Goal: Information Seeking & Learning: Learn about a topic

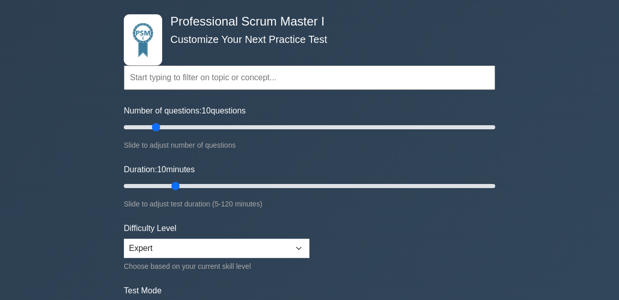
scroll to position [42, 0]
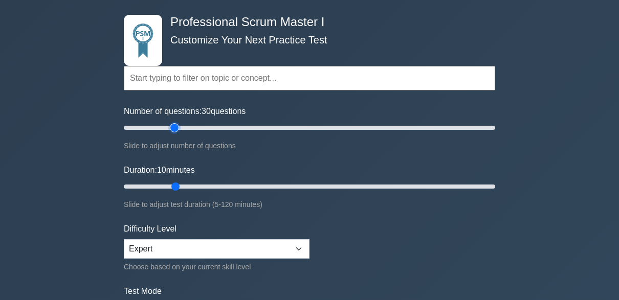
drag, startPoint x: 155, startPoint y: 127, endPoint x: 171, endPoint y: 128, distance: 15.9
type input "30"
click at [171, 128] on input "Number of questions: 30 questions" at bounding box center [309, 128] width 371 height 12
drag, startPoint x: 176, startPoint y: 186, endPoint x: 185, endPoint y: 185, distance: 9.2
type input "25"
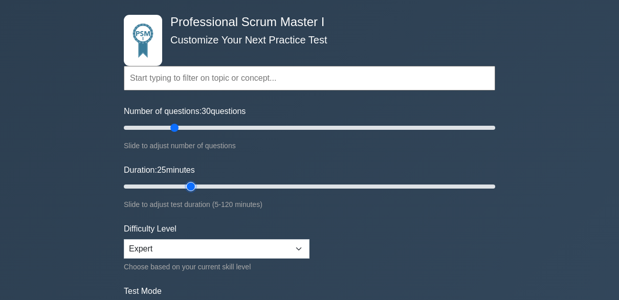
click at [185, 185] on input "Duration: 25 minutes" at bounding box center [309, 187] width 371 height 12
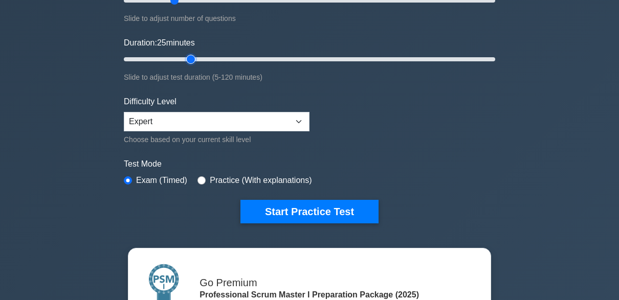
scroll to position [170, 0]
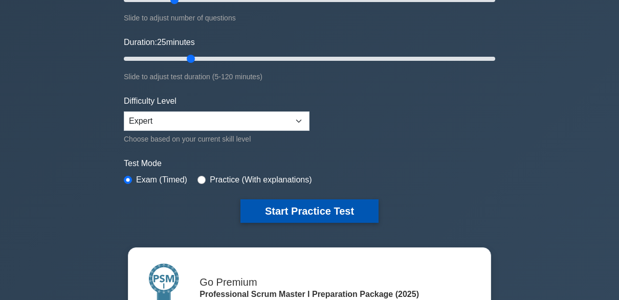
click at [268, 206] on button "Start Practice Test" at bounding box center [309, 211] width 138 height 24
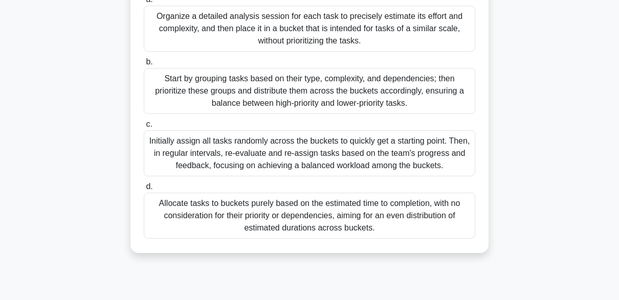
scroll to position [129, 0]
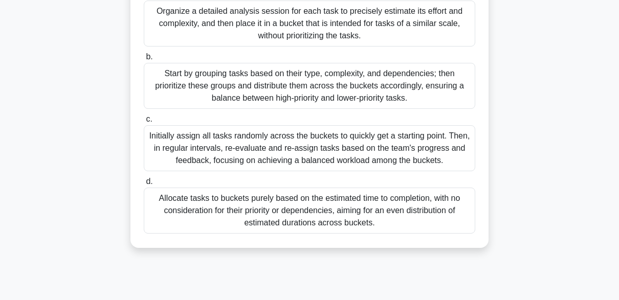
click at [346, 89] on div "Start by grouping tasks based on their type, complexity, and dependencies; then…" at bounding box center [309, 86] width 331 height 46
click at [144, 60] on input "b. Start by grouping tasks based on their type, complexity, and dependencies; t…" at bounding box center [144, 57] width 0 height 7
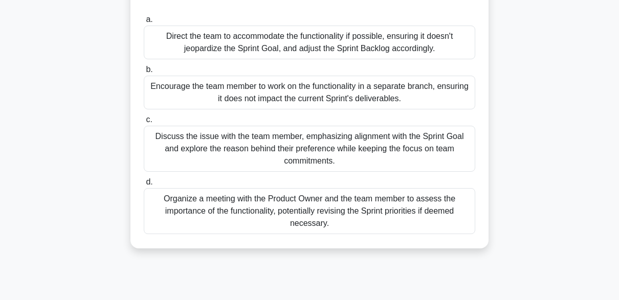
scroll to position [111, 0]
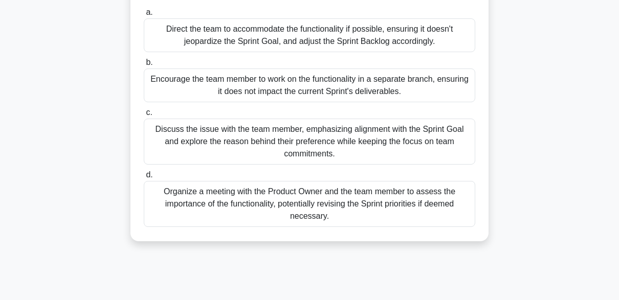
click at [309, 148] on div "Discuss the issue with the team member, emphasizing alignment with the Sprint G…" at bounding box center [309, 142] width 331 height 46
click at [144, 116] on input "c. Discuss the issue with the team member, emphasizing alignment with the Sprin…" at bounding box center [144, 112] width 0 height 7
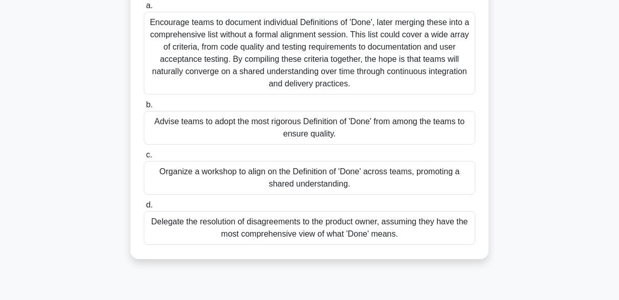
scroll to position [150, 0]
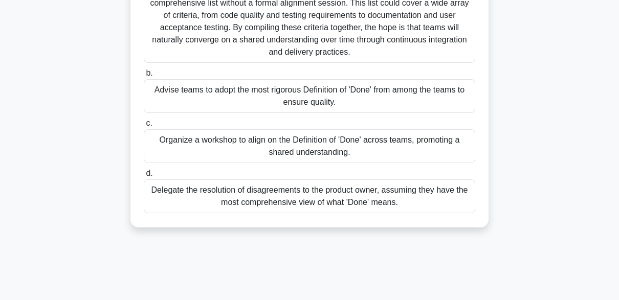
click at [288, 151] on div "Organize a workshop to align on the Definition of 'Done' across teams, promotin…" at bounding box center [309, 146] width 331 height 34
click at [144, 127] on input "c. Organize a workshop to align on the Definition of 'Done' across teams, promo…" at bounding box center [144, 123] width 0 height 7
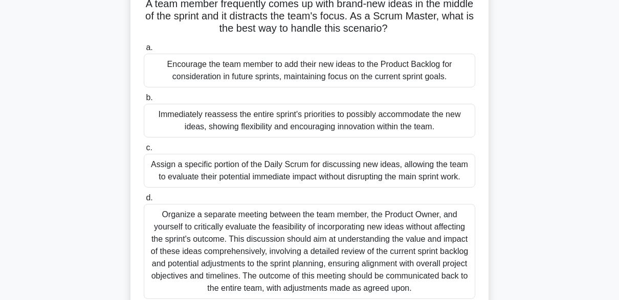
scroll to position [85, 0]
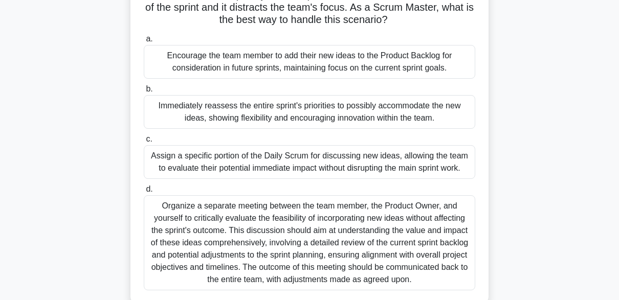
click at [308, 170] on div "Assign a specific portion of the Daily Scrum for discussing new ideas, allowing…" at bounding box center [309, 162] width 331 height 34
click at [144, 143] on input "c. Assign a specific portion of the Daily Scrum for discussing new ideas, allow…" at bounding box center [144, 139] width 0 height 7
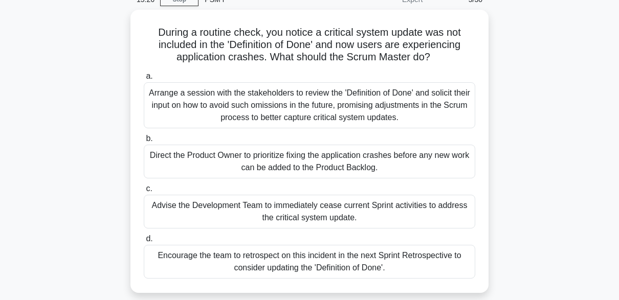
scroll to position [50, 0]
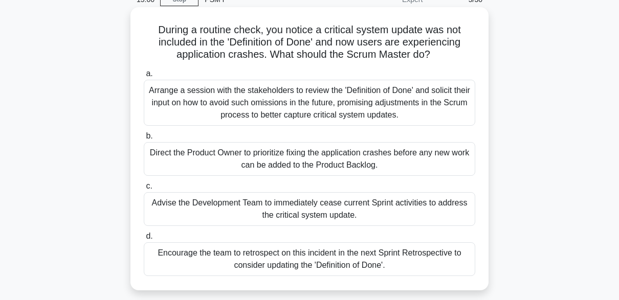
click at [257, 270] on div "Encourage the team to retrospect on this incident in the next Sprint Retrospect…" at bounding box center [309, 259] width 331 height 34
click at [144, 240] on input "d. Encourage the team to retrospect on this incident in the next Sprint Retrosp…" at bounding box center [144, 236] width 0 height 7
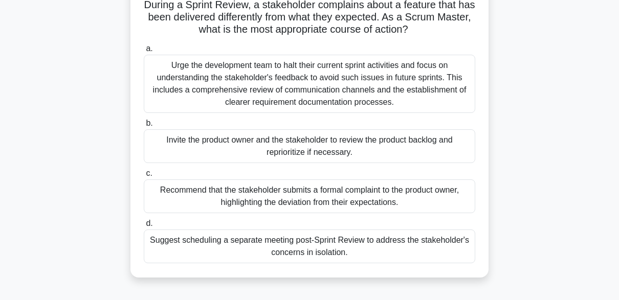
scroll to position [83, 0]
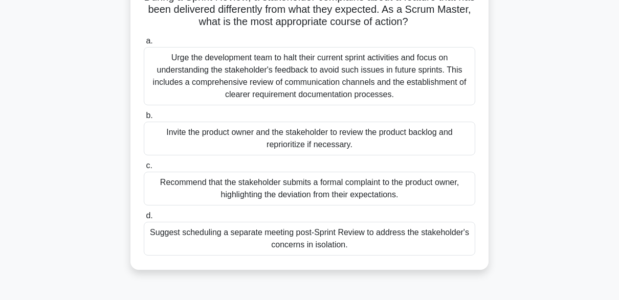
click at [229, 192] on div "Recommend that the stakeholder submits a formal complaint to the product owner,…" at bounding box center [309, 189] width 331 height 34
click at [144, 169] on input "c. Recommend that the stakeholder submits a formal complaint to the product own…" at bounding box center [144, 166] width 0 height 7
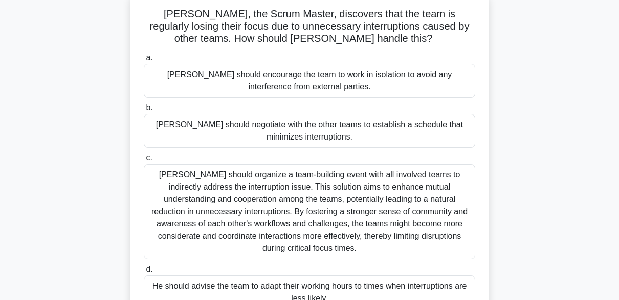
scroll to position [82, 0]
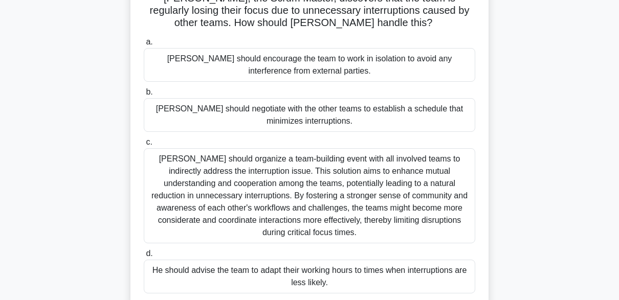
click at [256, 187] on div "Tom should organize a team-building event with all involved teams to indirectly…" at bounding box center [309, 195] width 331 height 95
click at [144, 146] on input "c. Tom should organize a team-building event with all involved teams to indirec…" at bounding box center [144, 142] width 0 height 7
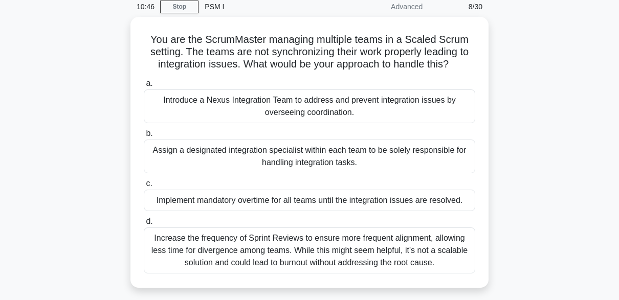
scroll to position [44, 0]
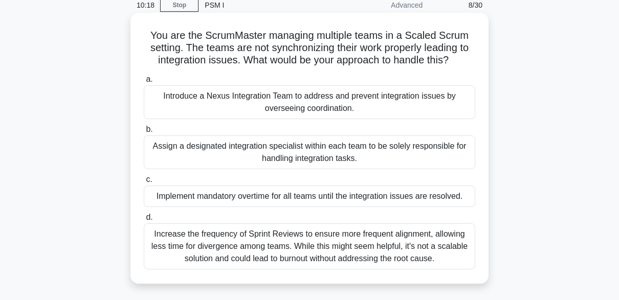
click at [285, 106] on div "Introduce a Nexus Integration Team to address and prevent integration issues by…" at bounding box center [309, 102] width 331 height 34
click at [144, 83] on input "a. Introduce a Nexus Integration Team to address and prevent integration issues…" at bounding box center [144, 79] width 0 height 7
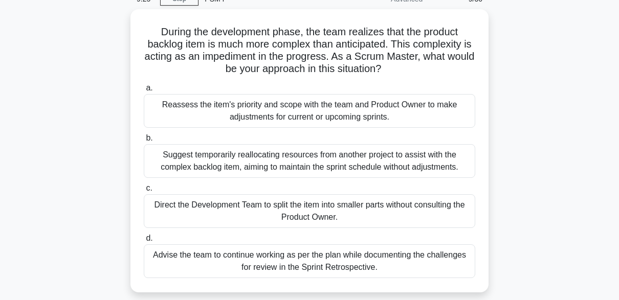
scroll to position [53, 0]
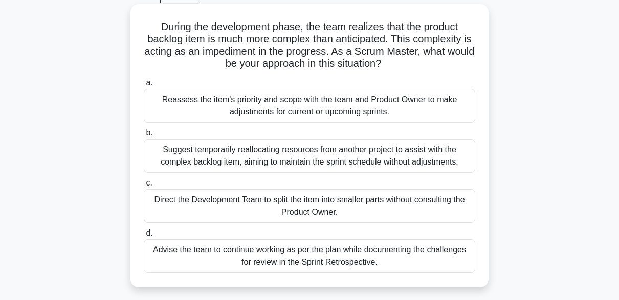
click at [328, 263] on div "Advise the team to continue working as per the plan while documenting the chall…" at bounding box center [309, 256] width 331 height 34
click at [144, 237] on input "d. Advise the team to continue working as per the plan while documenting the ch…" at bounding box center [144, 233] width 0 height 7
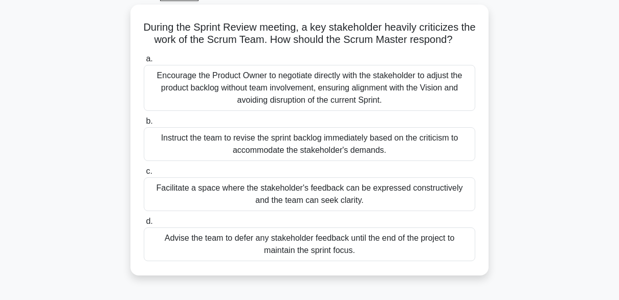
scroll to position [56, 0]
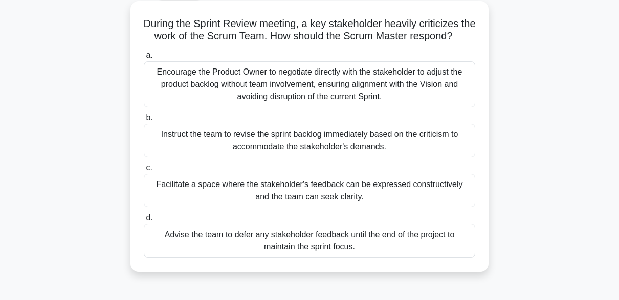
click at [391, 208] on div "Facilitate a space where the stakeholder's feedback can be expressed constructi…" at bounding box center [309, 191] width 331 height 34
click at [144, 171] on input "c. Facilitate a space where the stakeholder's feedback can be expressed constru…" at bounding box center [144, 168] width 0 height 7
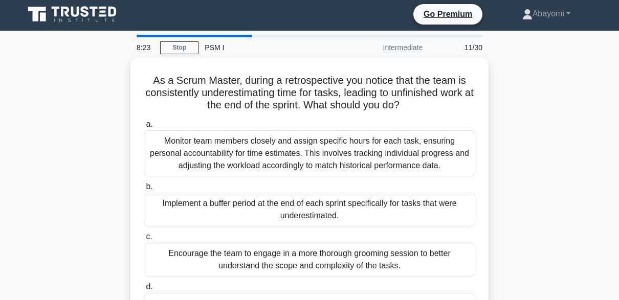
scroll to position [0, 0]
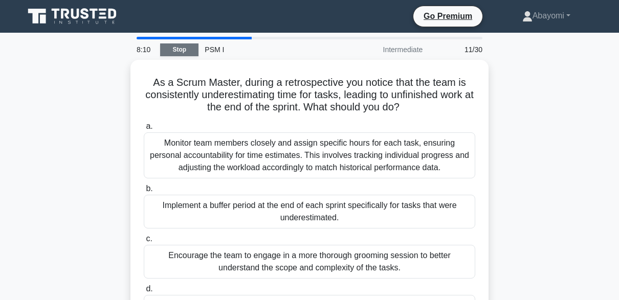
click at [183, 50] on link "Stop" at bounding box center [179, 49] width 38 height 13
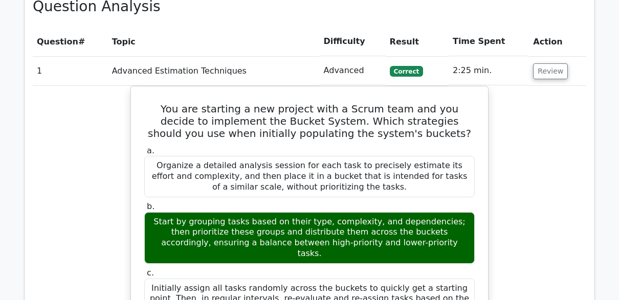
scroll to position [867, 0]
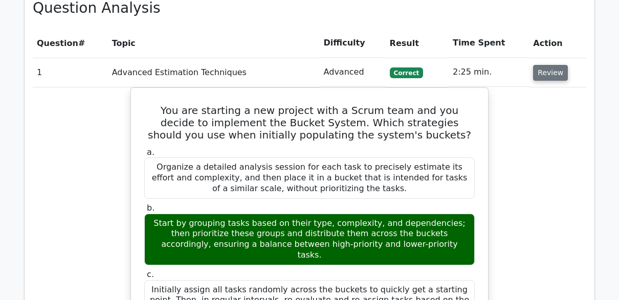
click at [549, 65] on button "Review" at bounding box center [550, 73] width 35 height 16
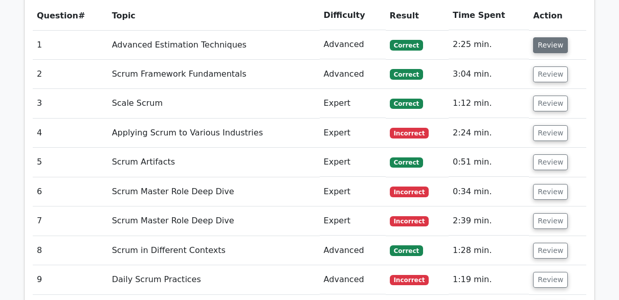
scroll to position [901, 0]
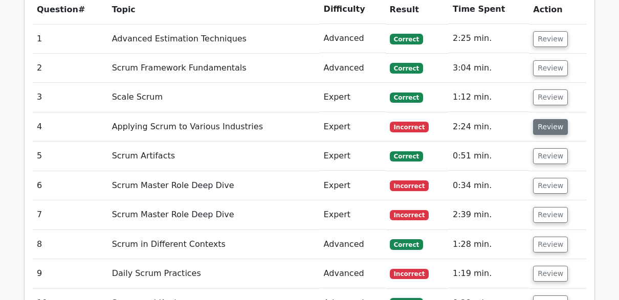
click at [550, 119] on button "Review" at bounding box center [550, 127] width 35 height 16
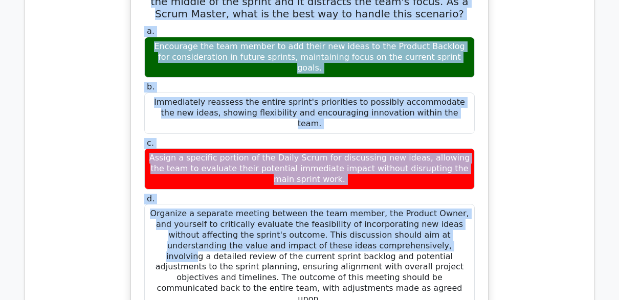
scroll to position [1077, 0]
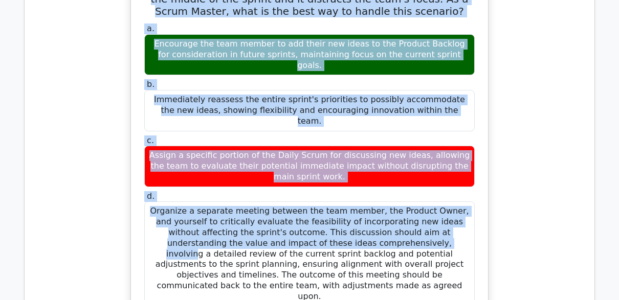
drag, startPoint x: 157, startPoint y: 111, endPoint x: 420, endPoint y: 226, distance: 287.4
click at [420, 226] on div "A team member frequently comes up with brand-new ideas in the middle of the spr…" at bounding box center [309, 239] width 349 height 543
copy div "A team member frequently comes up with brand-new ideas in the middle of the spr…"
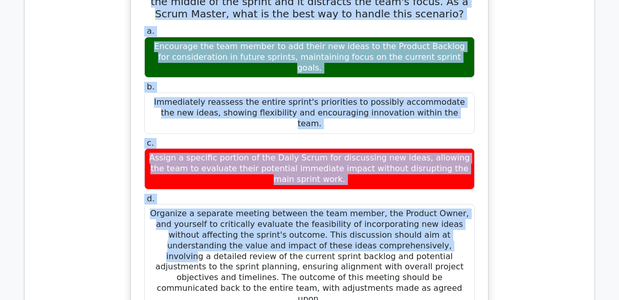
click at [510, 79] on div "A team member frequently comes up with brand-new ideas in the middle of the spr…" at bounding box center [309, 248] width 553 height 565
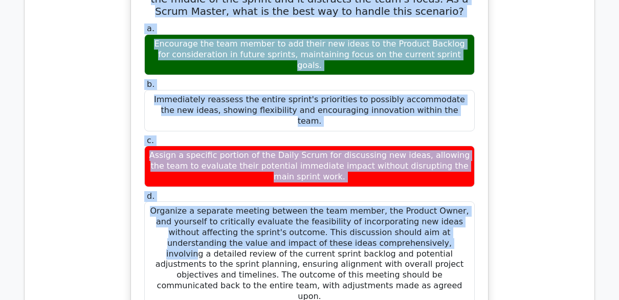
click at [476, 82] on div "b. Immediately reassess the entire sprint's priorities to possibly accommodate …" at bounding box center [309, 105] width 343 height 52
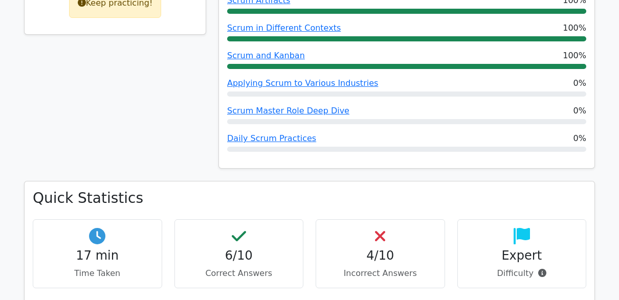
scroll to position [542, 0]
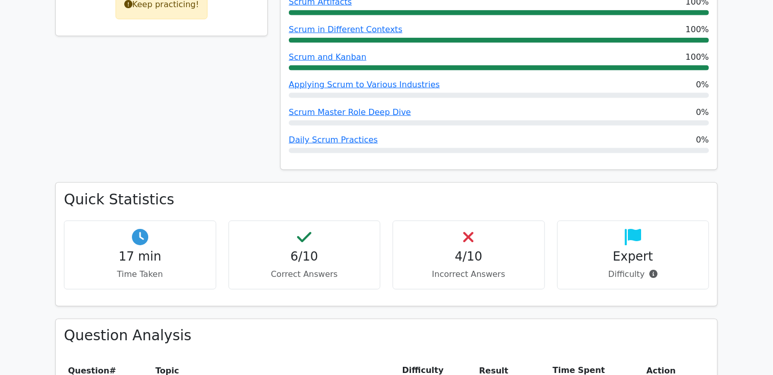
click at [250, 80] on div "60% Your Score Keep practicing!" at bounding box center [161, 29] width 225 height 308
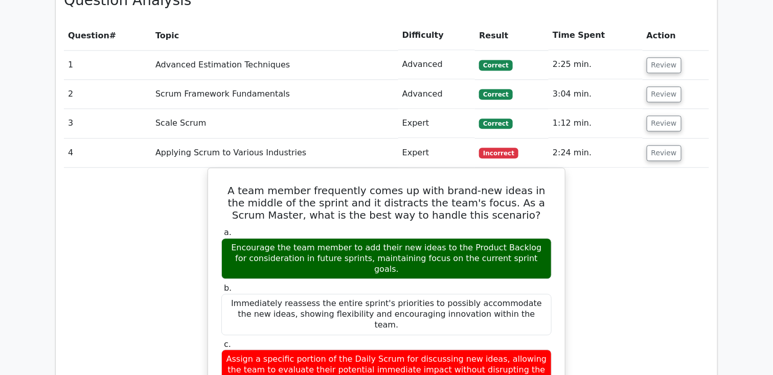
scroll to position [893, 0]
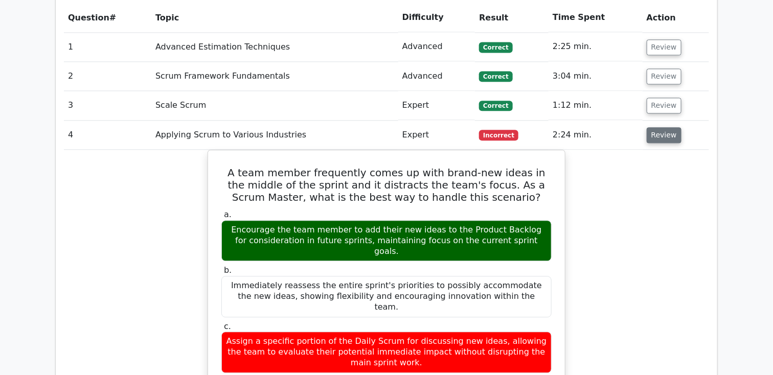
click at [618, 127] on button "Review" at bounding box center [664, 135] width 35 height 16
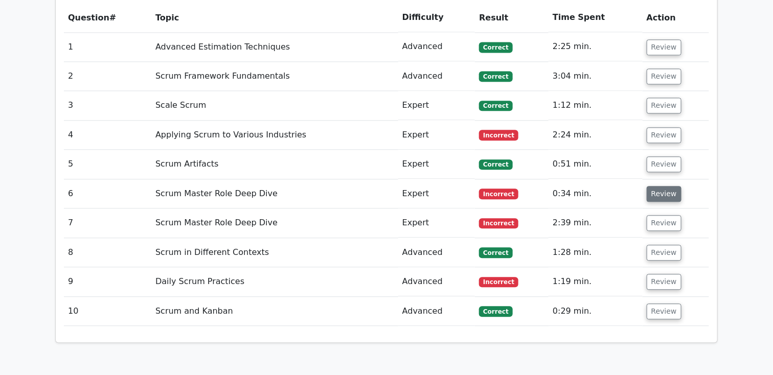
click at [618, 186] on button "Review" at bounding box center [664, 194] width 35 height 16
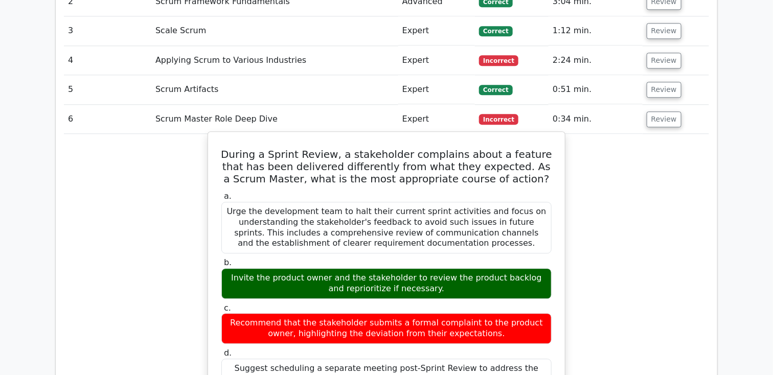
scroll to position [978, 0]
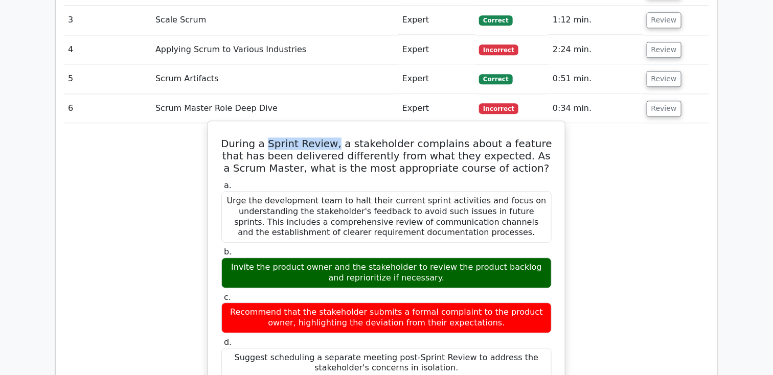
drag, startPoint x: 336, startPoint y: 121, endPoint x: 270, endPoint y: 116, distance: 66.2
click at [270, 138] on h5 "During a Sprint Review, a stakeholder complains about a feature that has been d…" at bounding box center [386, 156] width 332 height 37
drag, startPoint x: 310, startPoint y: 244, endPoint x: 384, endPoint y: 259, distance: 75.1
click at [384, 259] on div "Invite the product owner and the stakeholder to review the product backlog and …" at bounding box center [386, 273] width 330 height 31
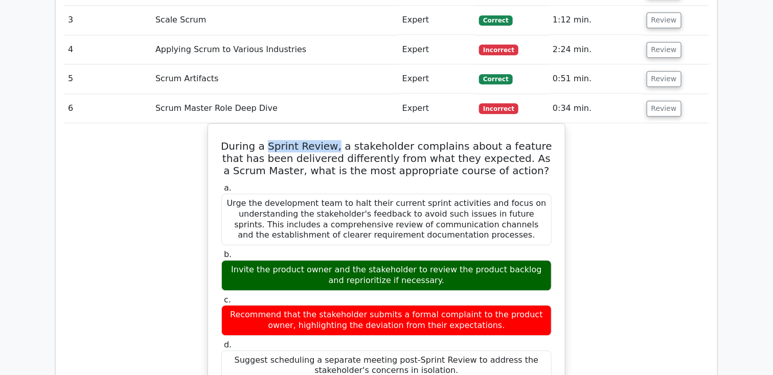
click at [618, 183] on div "During a Sprint Review, a stakeholder complains about a feature that has been d…" at bounding box center [386, 356] width 645 height 466
click at [618, 101] on button "Review" at bounding box center [664, 109] width 35 height 16
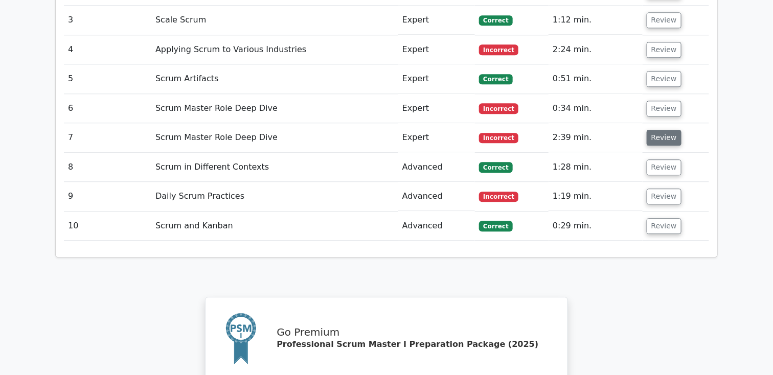
click at [618, 130] on button "Review" at bounding box center [664, 138] width 35 height 16
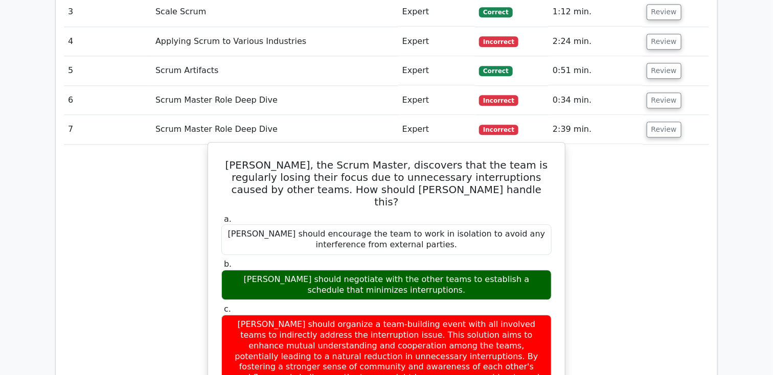
scroll to position [989, 0]
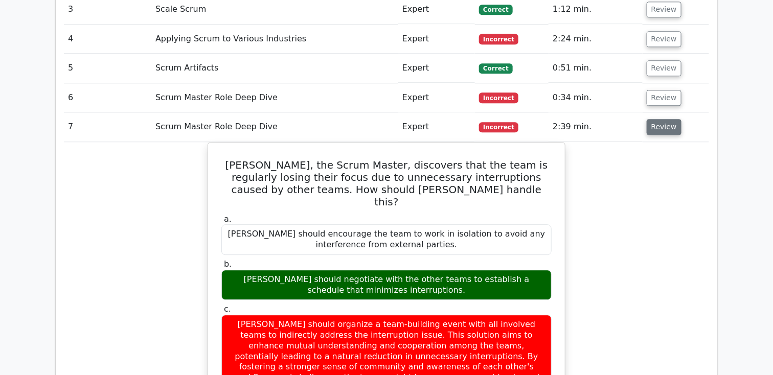
click at [618, 119] on button "Review" at bounding box center [664, 127] width 35 height 16
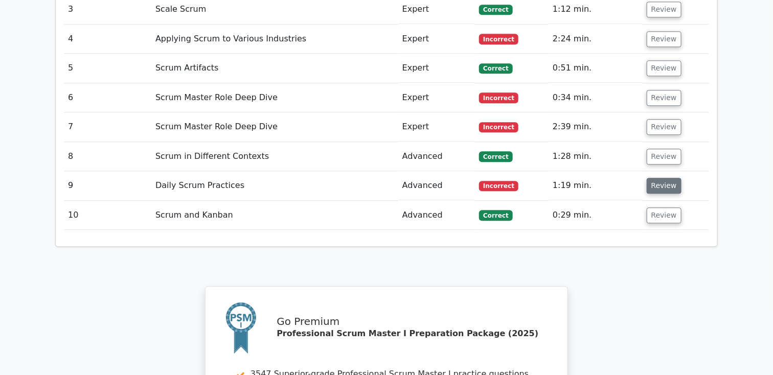
click at [618, 178] on button "Review" at bounding box center [664, 186] width 35 height 16
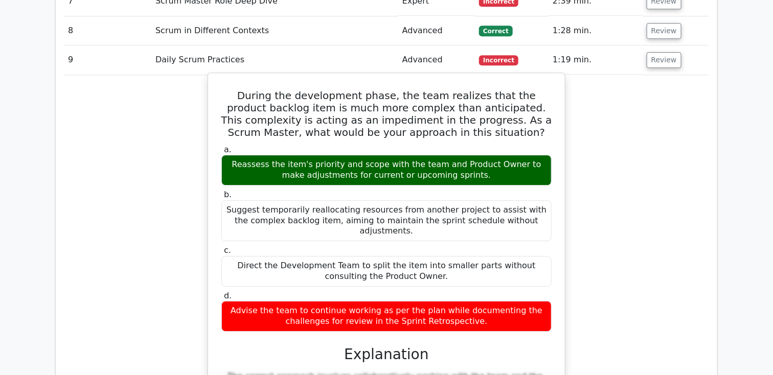
scroll to position [1106, 0]
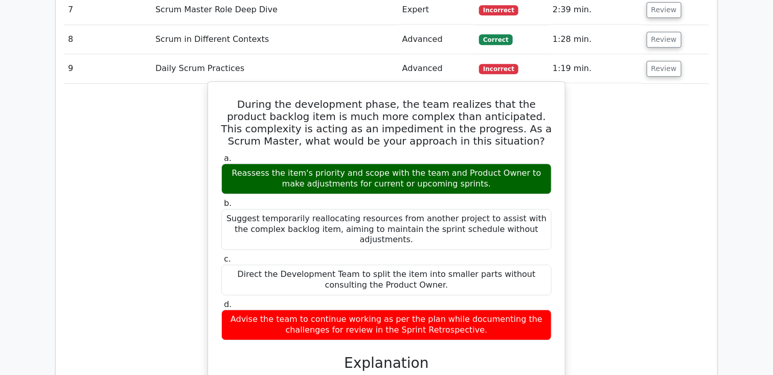
drag, startPoint x: 231, startPoint y: 77, endPoint x: 479, endPoint y: 292, distance: 328.1
click at [479, 292] on div "During the development phase, the team realizes that the product backlog item i…" at bounding box center [386, 310] width 349 height 449
copy div "During the development phase, the team realizes that the product backlog item i…"
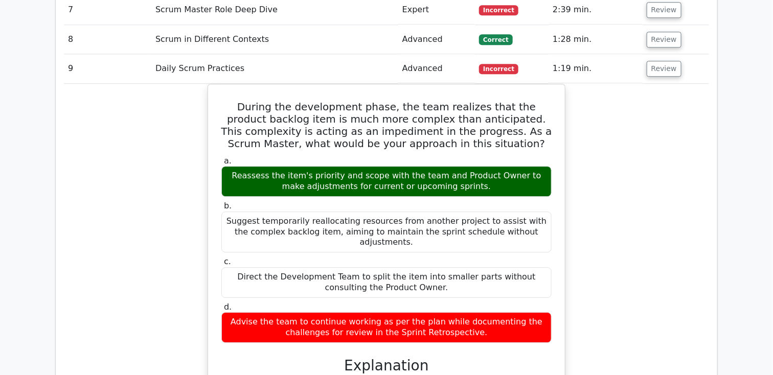
click at [618, 158] on div "During the development phase, the team realizes that the product backlog item i…" at bounding box center [386, 319] width 645 height 471
click at [594, 142] on div "During the development phase, the team realizes that the product backlog item i…" at bounding box center [386, 319] width 645 height 471
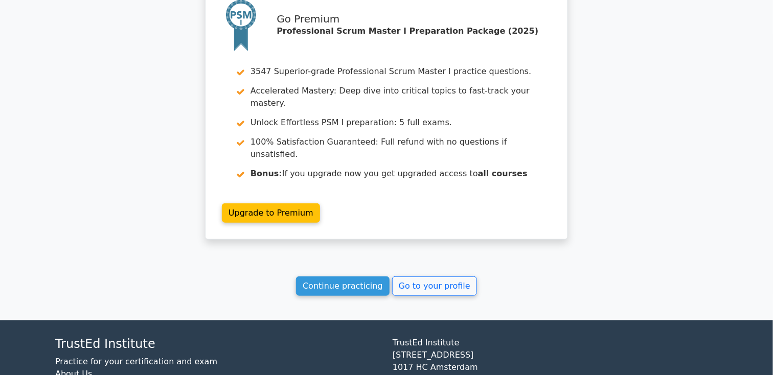
scroll to position [1794, 0]
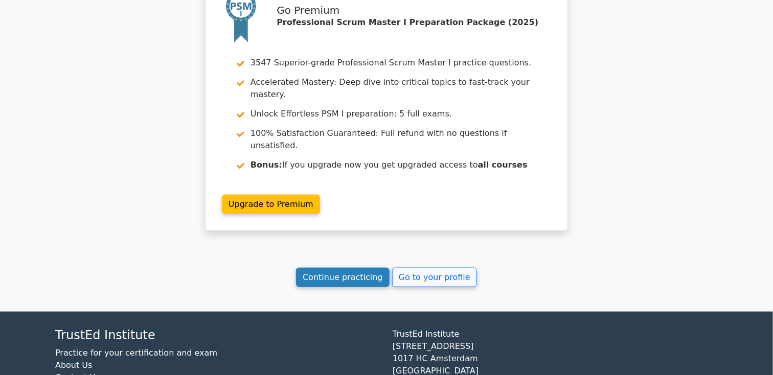
click at [383, 268] on link "Continue practicing" at bounding box center [343, 277] width 94 height 19
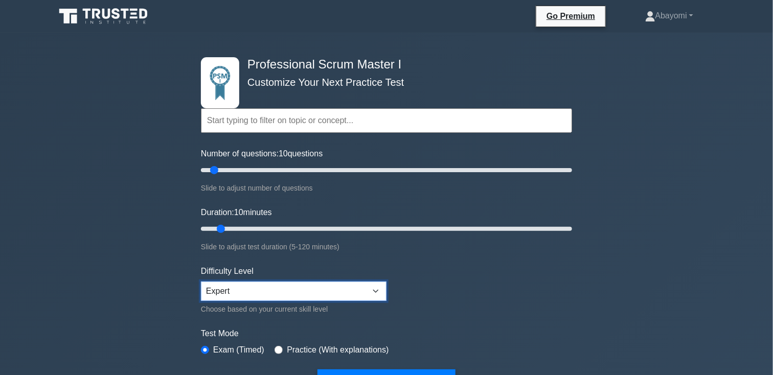
click at [378, 287] on select "Beginner Intermediate Expert" at bounding box center [294, 291] width 186 height 19
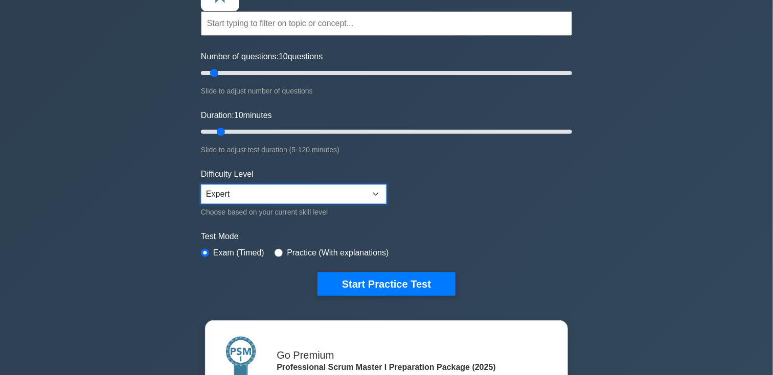
scroll to position [106, 0]
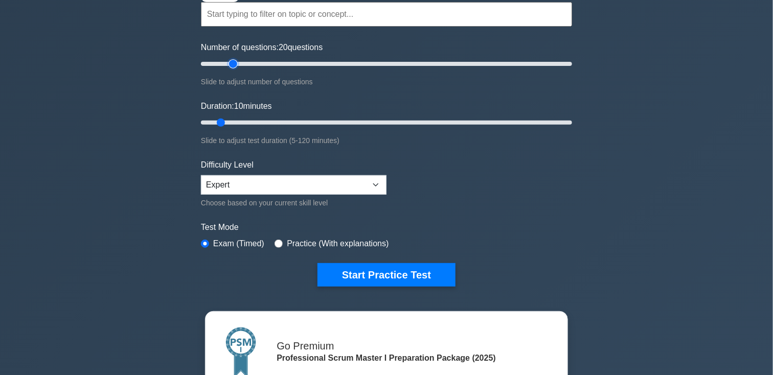
drag, startPoint x: 213, startPoint y: 62, endPoint x: 229, endPoint y: 64, distance: 16.4
type input "20"
click at [229, 64] on input "Number of questions: 20 questions" at bounding box center [386, 64] width 371 height 12
drag, startPoint x: 220, startPoint y: 122, endPoint x: 246, endPoint y: 122, distance: 26.1
type input "20"
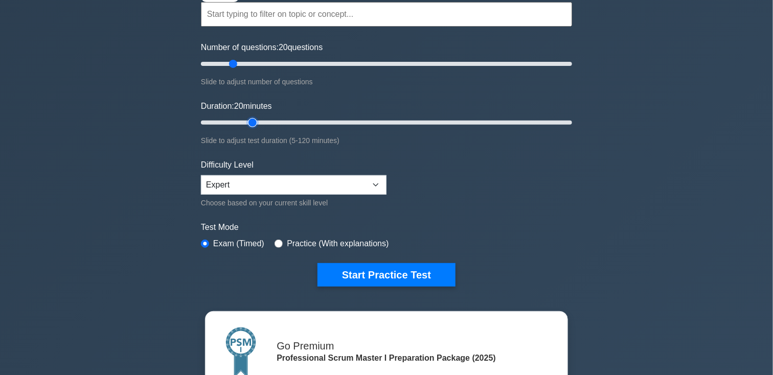
click at [246, 122] on input "Duration: 20 minutes" at bounding box center [386, 123] width 371 height 12
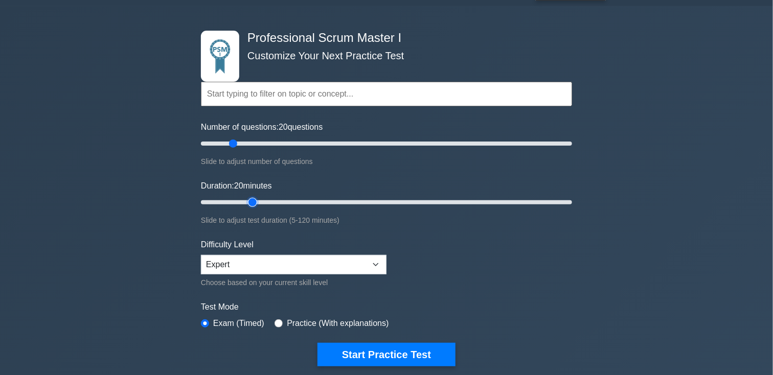
scroll to position [0, 0]
